Goal: Check status: Check status

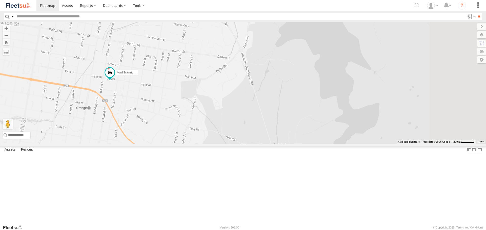
drag, startPoint x: 244, startPoint y: 130, endPoint x: 291, endPoint y: 134, distance: 47.9
click at [291, 134] on div "LDV VAN Ford Transit 2019" at bounding box center [243, 82] width 486 height 121
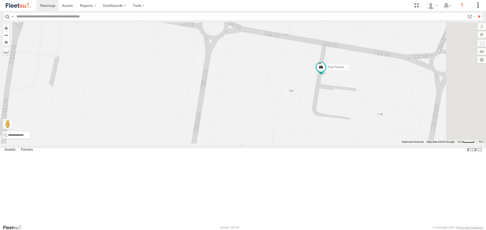
click at [380, 134] on div "LDV VAN Ford Transit 2019" at bounding box center [243, 82] width 486 height 121
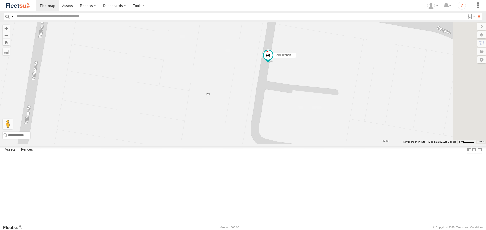
drag, startPoint x: 407, startPoint y: 109, endPoint x: 366, endPoint y: 111, distance: 41.0
click at [367, 111] on div "LDV VAN Ford Transit 2019" at bounding box center [243, 82] width 486 height 121
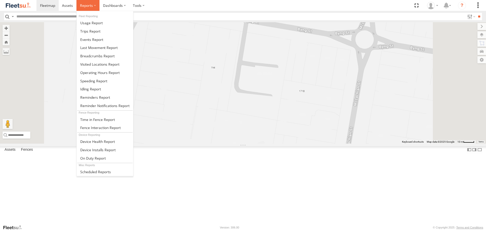
click at [79, 5] on label at bounding box center [87, 5] width 23 height 11
click at [89, 56] on span at bounding box center [97, 56] width 34 height 5
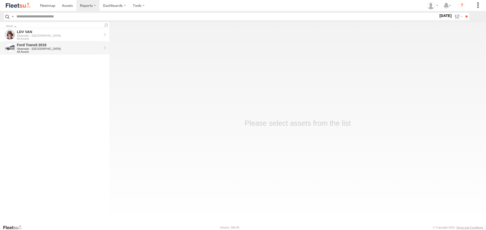
click at [39, 44] on div "Ford Transit 2019" at bounding box center [59, 45] width 84 height 5
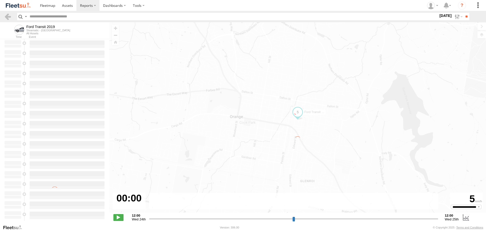
type input "**********"
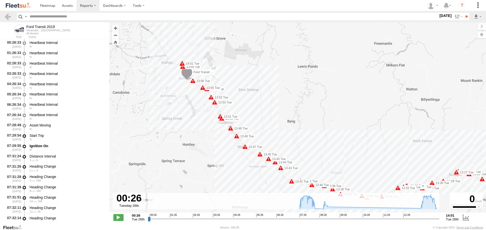
drag, startPoint x: 218, startPoint y: 86, endPoint x: 280, endPoint y: 97, distance: 62.9
click at [280, 97] on div "Ford Transit 2019 07:53 Tue 08:07 Tue 08:10 Tue 08:10 Tue 08:17 Tue 08:40 Tue 0…" at bounding box center [297, 120] width 376 height 196
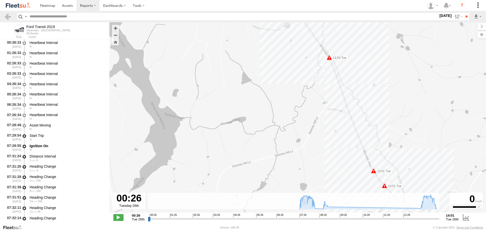
drag, startPoint x: 214, startPoint y: 49, endPoint x: 242, endPoint y: 128, distance: 83.8
click at [242, 128] on div "Ford Transit 2019 07:53 Tue 08:07 Tue 08:10 Tue 08:10 Tue 08:17 Tue 08:40 Tue 0…" at bounding box center [297, 120] width 376 height 196
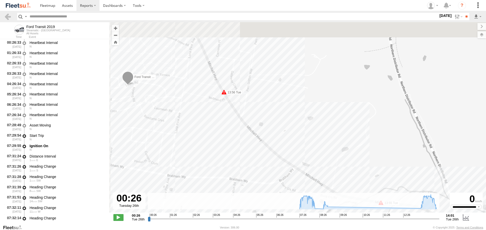
drag, startPoint x: 235, startPoint y: 42, endPoint x: 259, endPoint y: 117, distance: 78.5
click at [259, 117] on div "Ford Transit 2019 07:53 Tue 08:07 Tue 08:10 Tue 08:10 Tue 08:17 Tue 08:40 Tue 0…" at bounding box center [297, 120] width 376 height 196
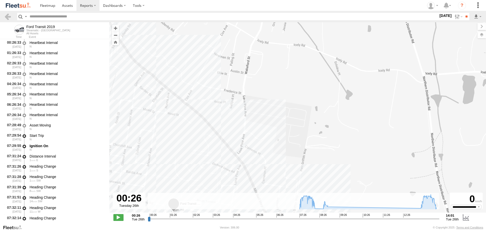
drag, startPoint x: 168, startPoint y: 47, endPoint x: 197, endPoint y: 120, distance: 78.6
click at [196, 121] on div "Ford Transit 2019 07:53 Tue 08:07 Tue 08:10 Tue 08:10 Tue 08:17 Tue 08:40 Tue 0…" at bounding box center [297, 120] width 376 height 196
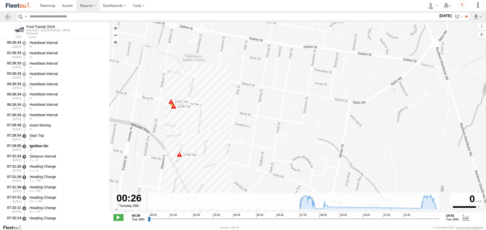
drag, startPoint x: 211, startPoint y: 54, endPoint x: 223, endPoint y: 72, distance: 20.6
click at [223, 72] on div "Ford Transit 2019 07:53 Tue 08:07 Tue 08:10 Tue 08:10 Tue 08:17 Tue 08:40 Tue 0…" at bounding box center [297, 120] width 376 height 196
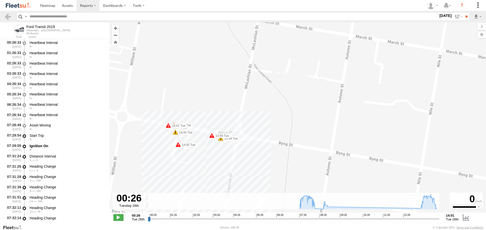
drag, startPoint x: 200, startPoint y: 122, endPoint x: 237, endPoint y: 87, distance: 51.0
click at [233, 91] on div "Ford Transit 2019 07:53 Tue 08:07 Tue 08:10 Tue 08:10 Tue 08:17 Tue 08:40 Tue 0…" at bounding box center [297, 120] width 376 height 196
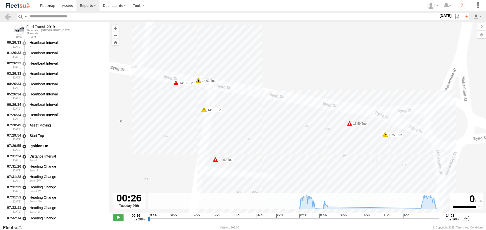
drag, startPoint x: 174, startPoint y: 110, endPoint x: 203, endPoint y: 108, distance: 29.4
click at [203, 108] on div "Ford Transit 2019 07:53 Tue 08:07 Tue 08:10 Tue 08:10 Tue 08:17 Tue 08:40 Tue 0…" at bounding box center [297, 120] width 376 height 196
